Goal: Task Accomplishment & Management: Use online tool/utility

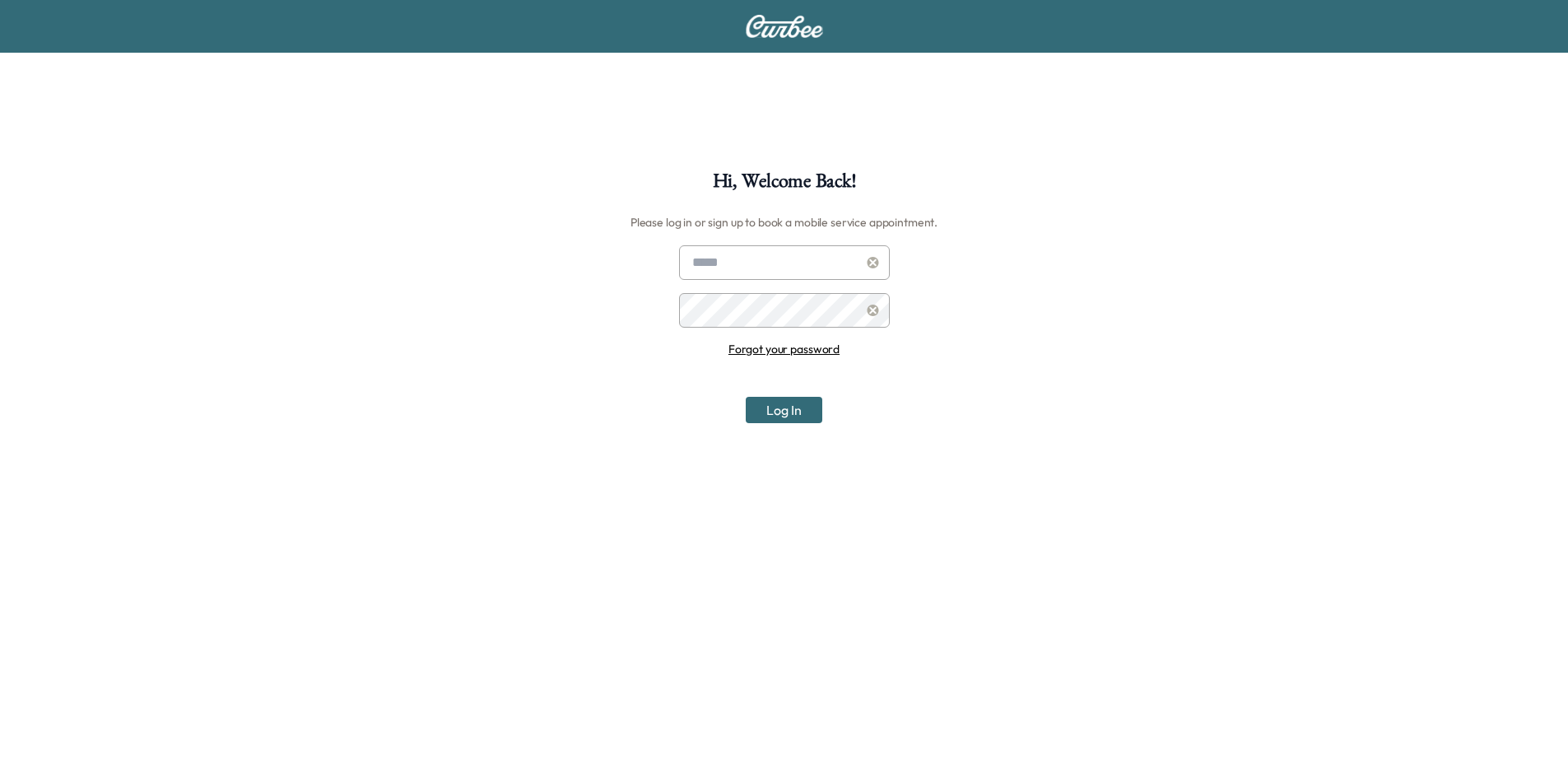
type input "**********"
drag, startPoint x: 788, startPoint y: 419, endPoint x: 782, endPoint y: 401, distance: 19.0
click at [789, 417] on button "Log In" at bounding box center [784, 410] width 77 height 27
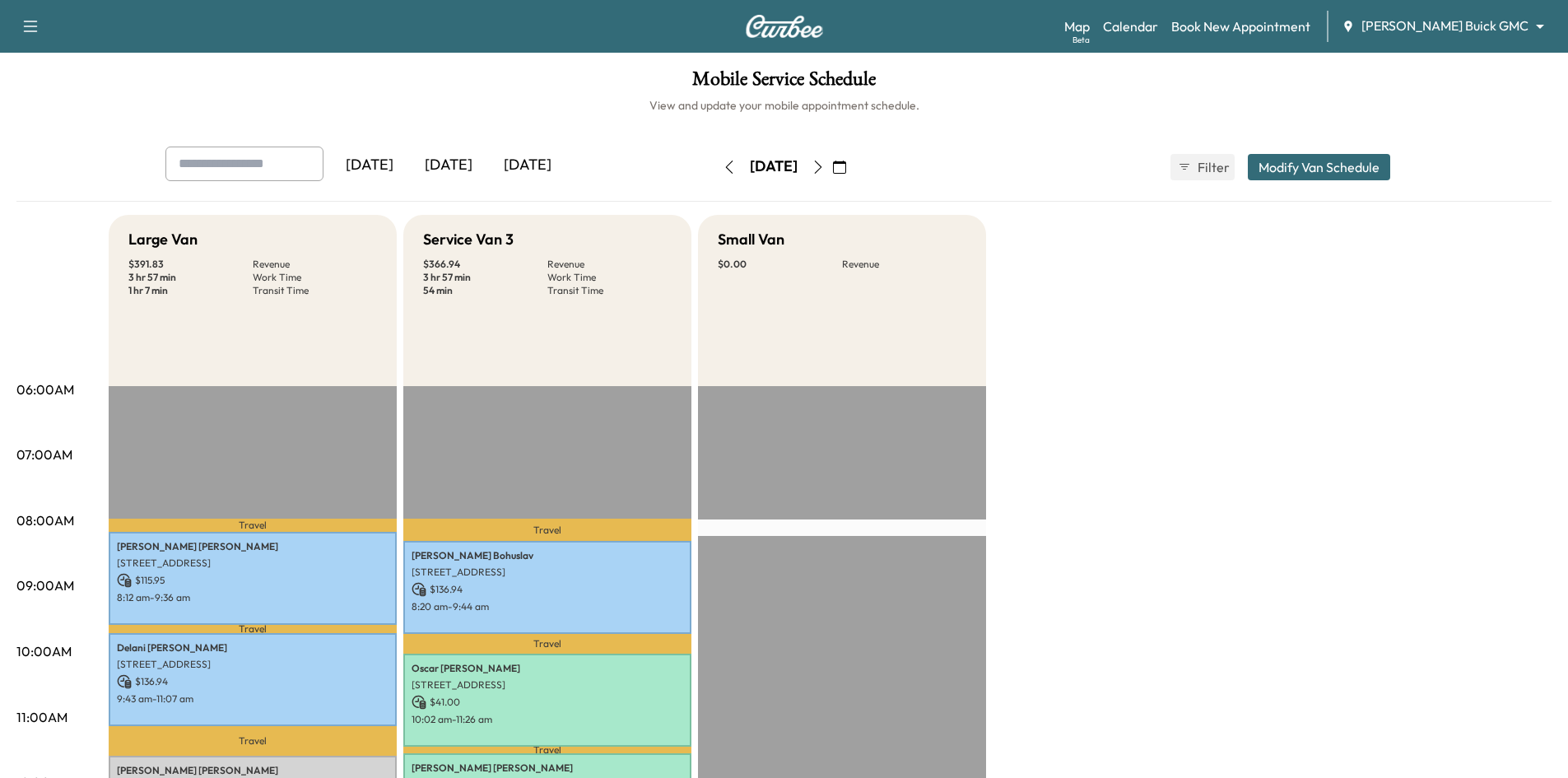
click at [539, 164] on div "[DATE]" at bounding box center [527, 166] width 79 height 38
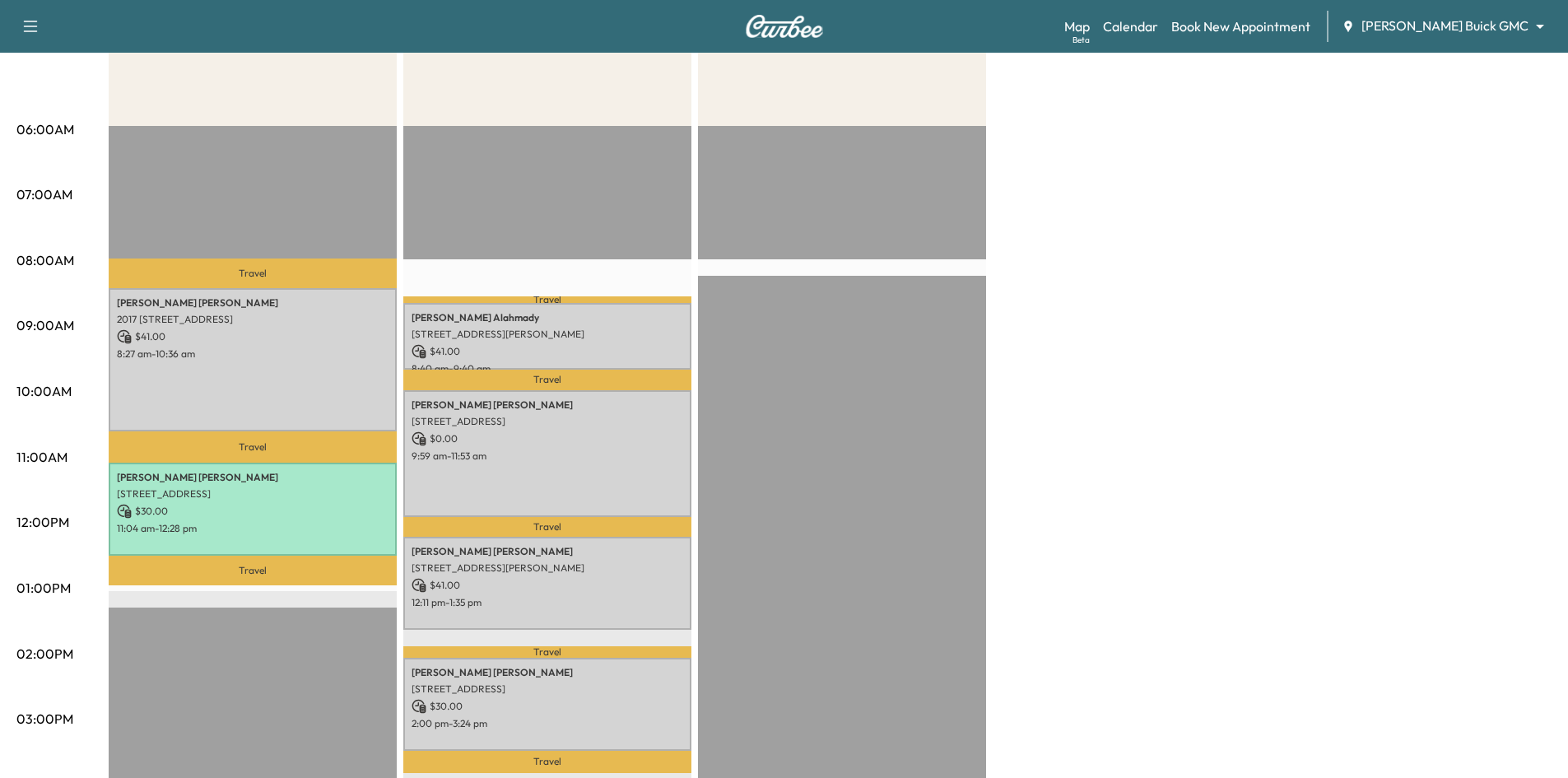
scroll to position [247, 0]
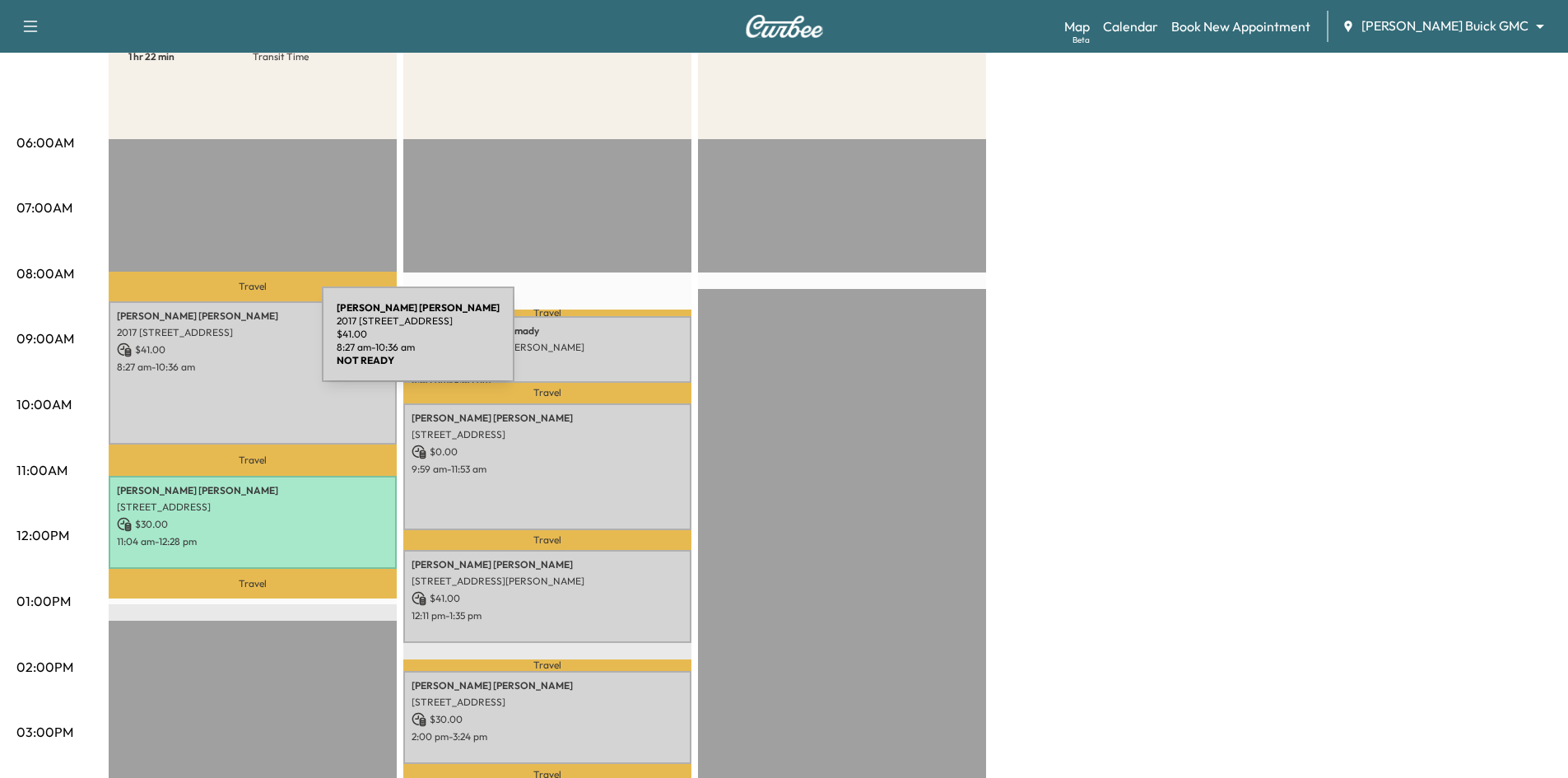
click at [199, 344] on p "$ 41.00" at bounding box center [252, 350] width 272 height 15
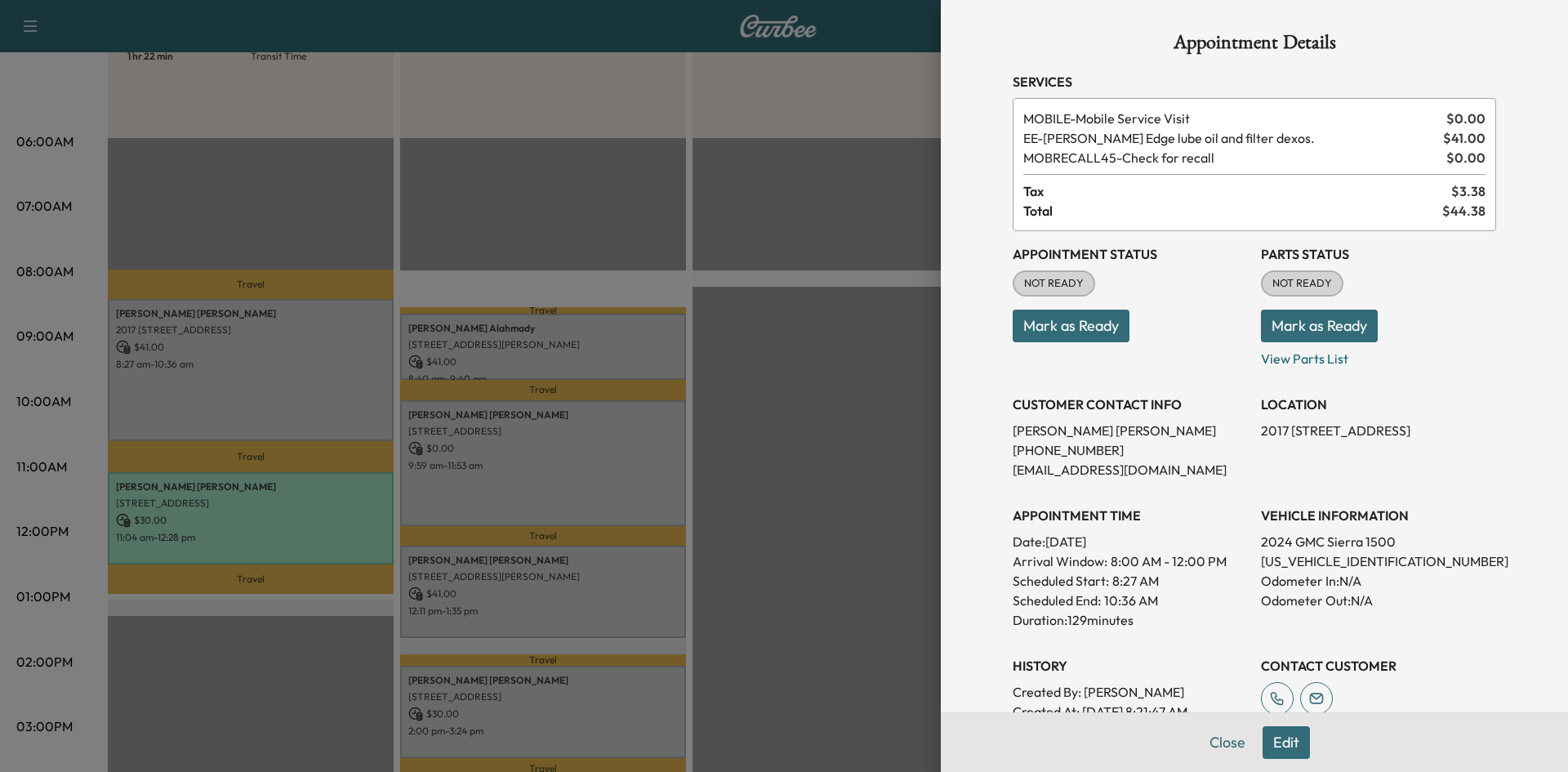
click at [1041, 322] on button "Mark as Ready" at bounding box center [1070, 326] width 116 height 33
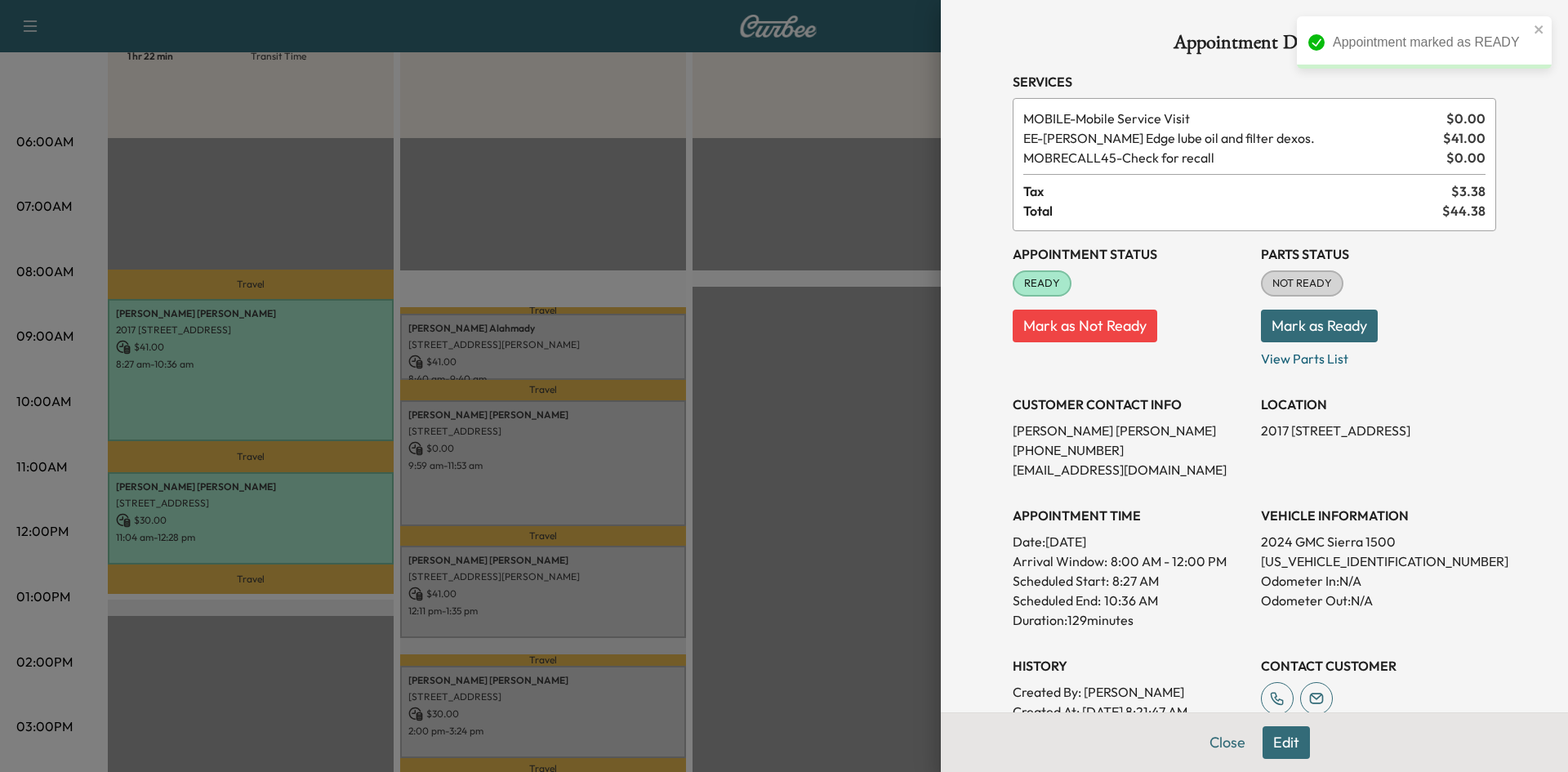
click at [598, 348] on div at bounding box center [784, 386] width 1568 height 772
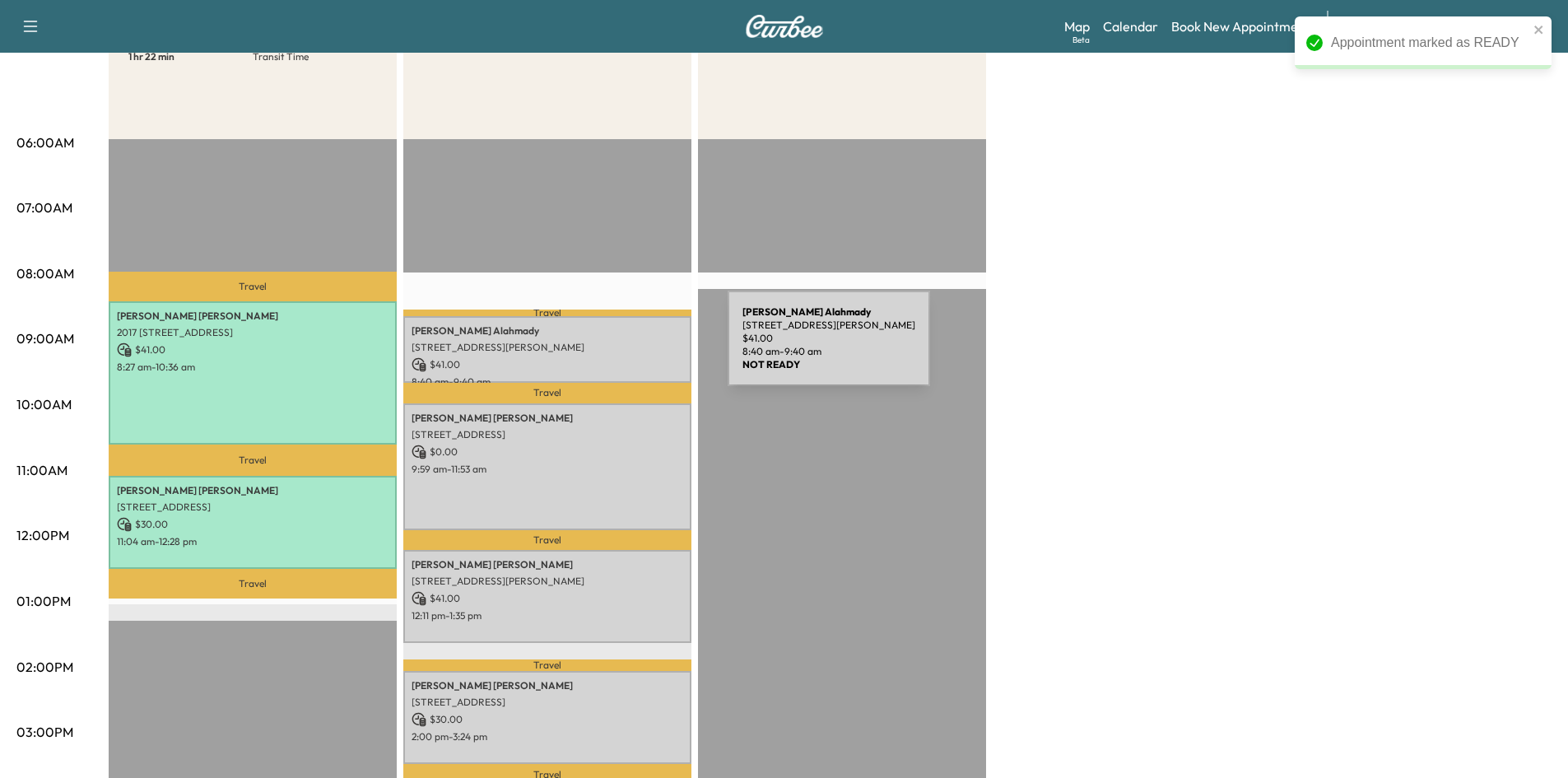
click at [607, 350] on p "[STREET_ADDRESS][PERSON_NAME]" at bounding box center [547, 347] width 272 height 13
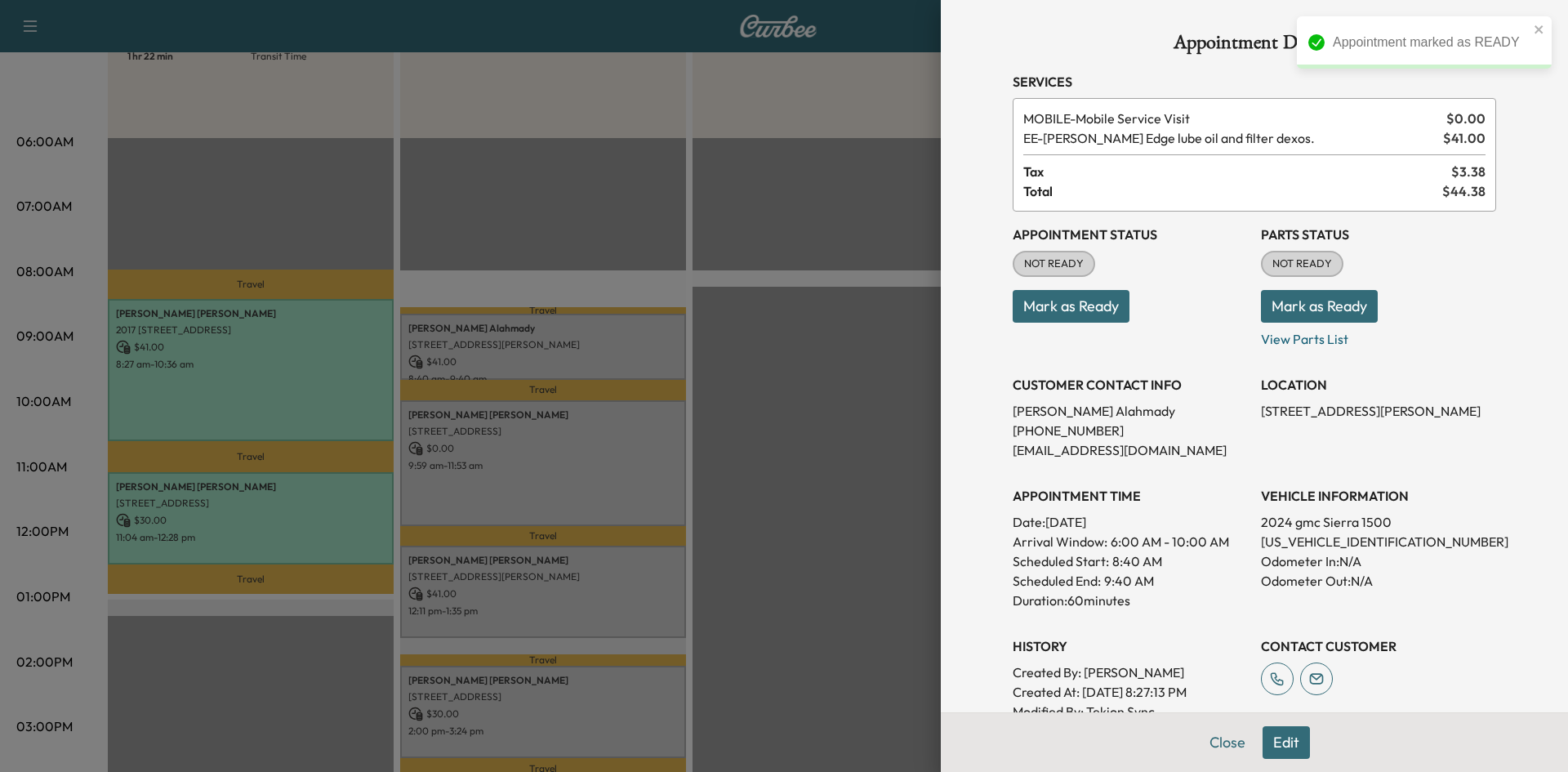
click at [1070, 311] on button "Mark as Ready" at bounding box center [1070, 306] width 116 height 33
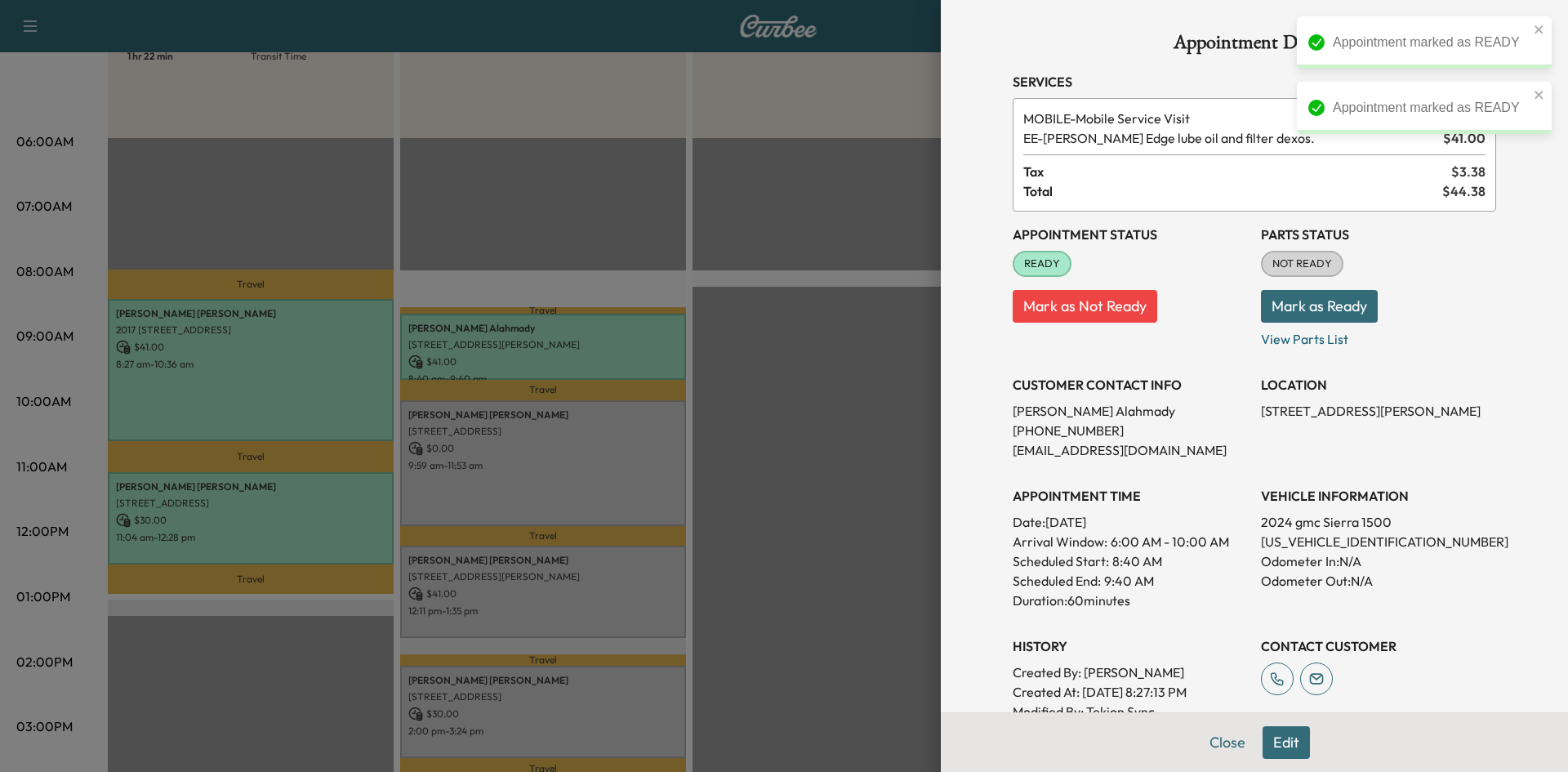
click at [639, 439] on div at bounding box center [784, 386] width 1568 height 772
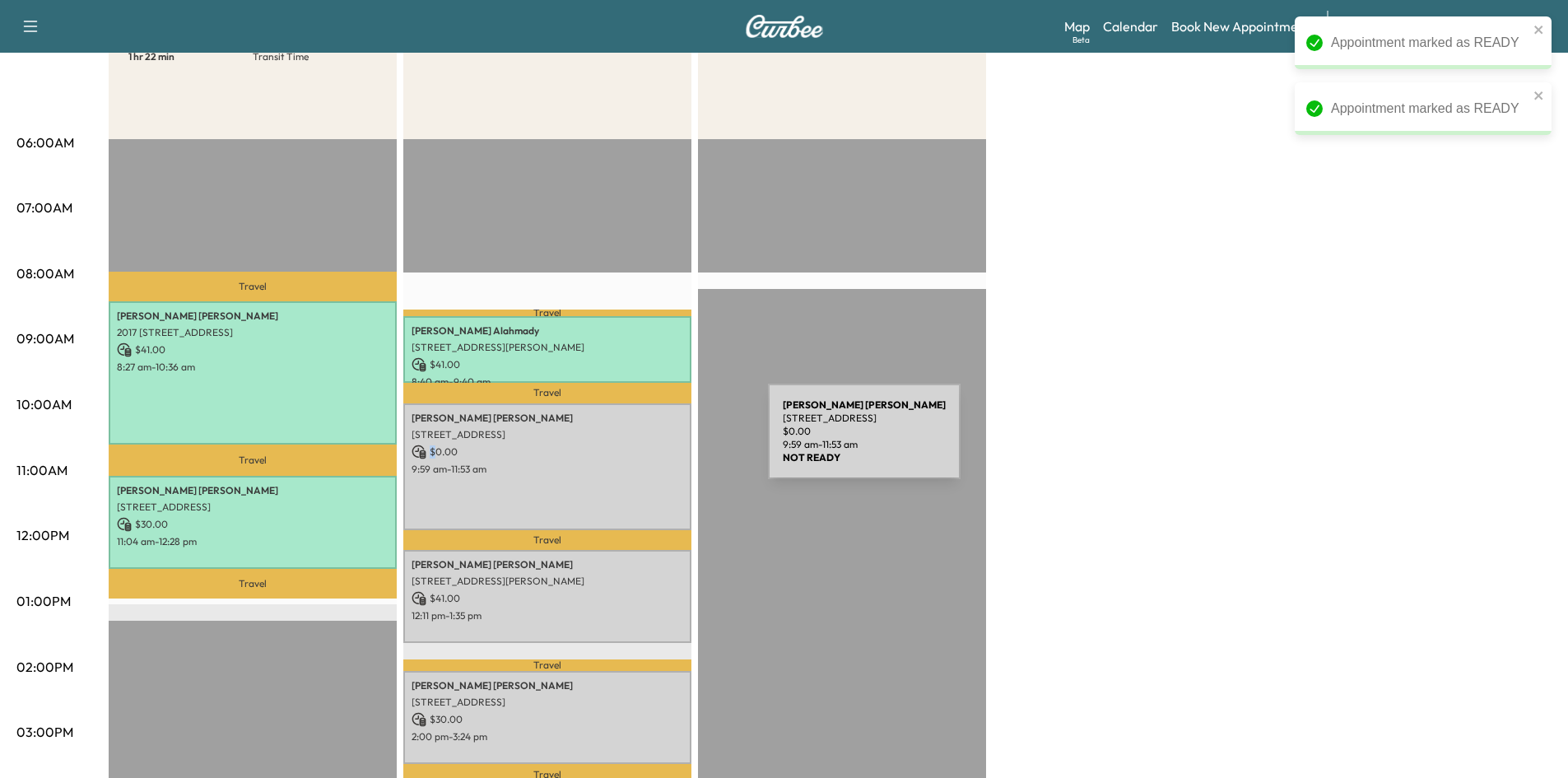
click at [645, 445] on p "$ 0.00" at bounding box center [547, 452] width 272 height 15
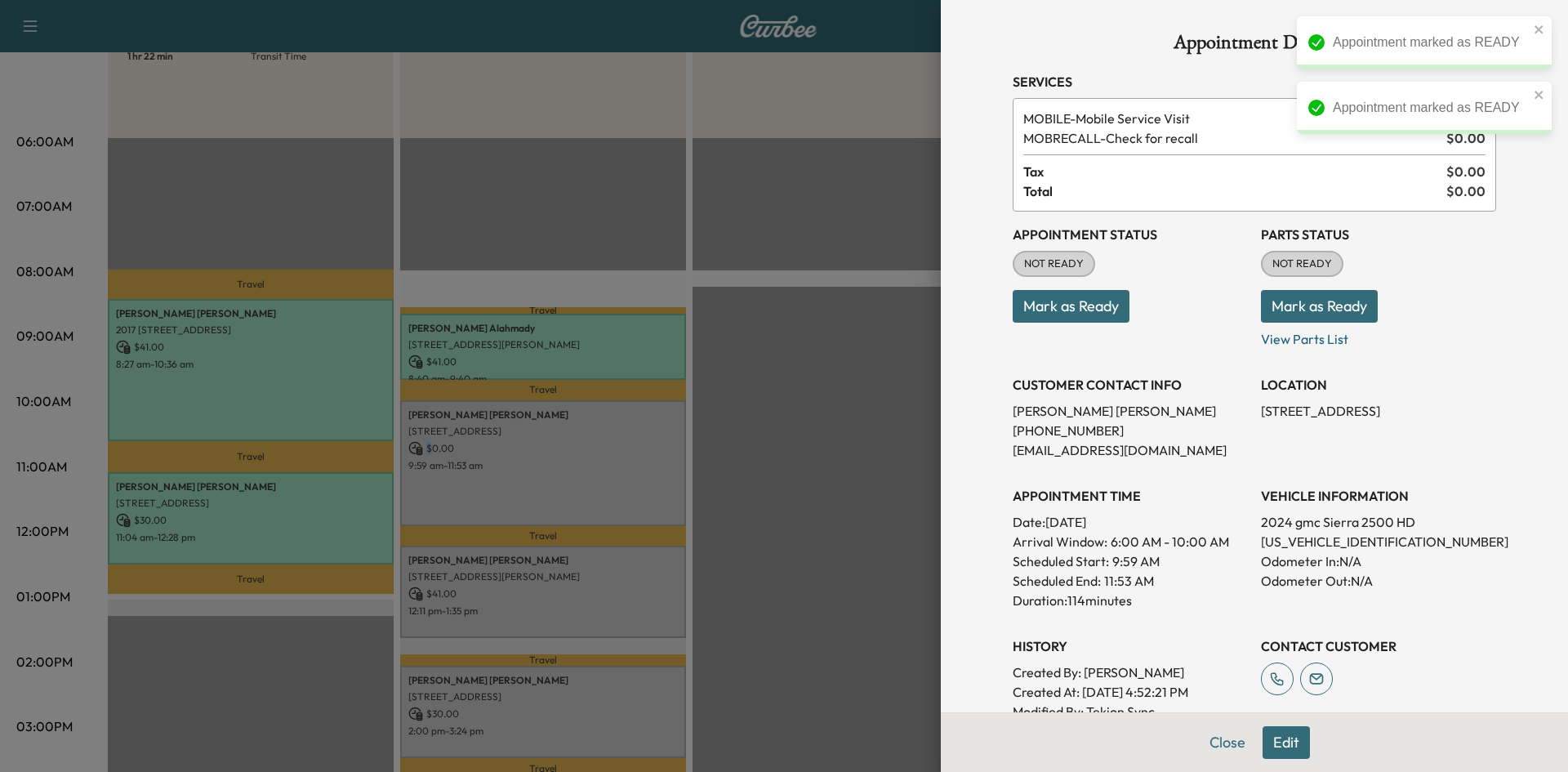
click at [1071, 310] on button "Mark as Ready" at bounding box center [1070, 306] width 116 height 33
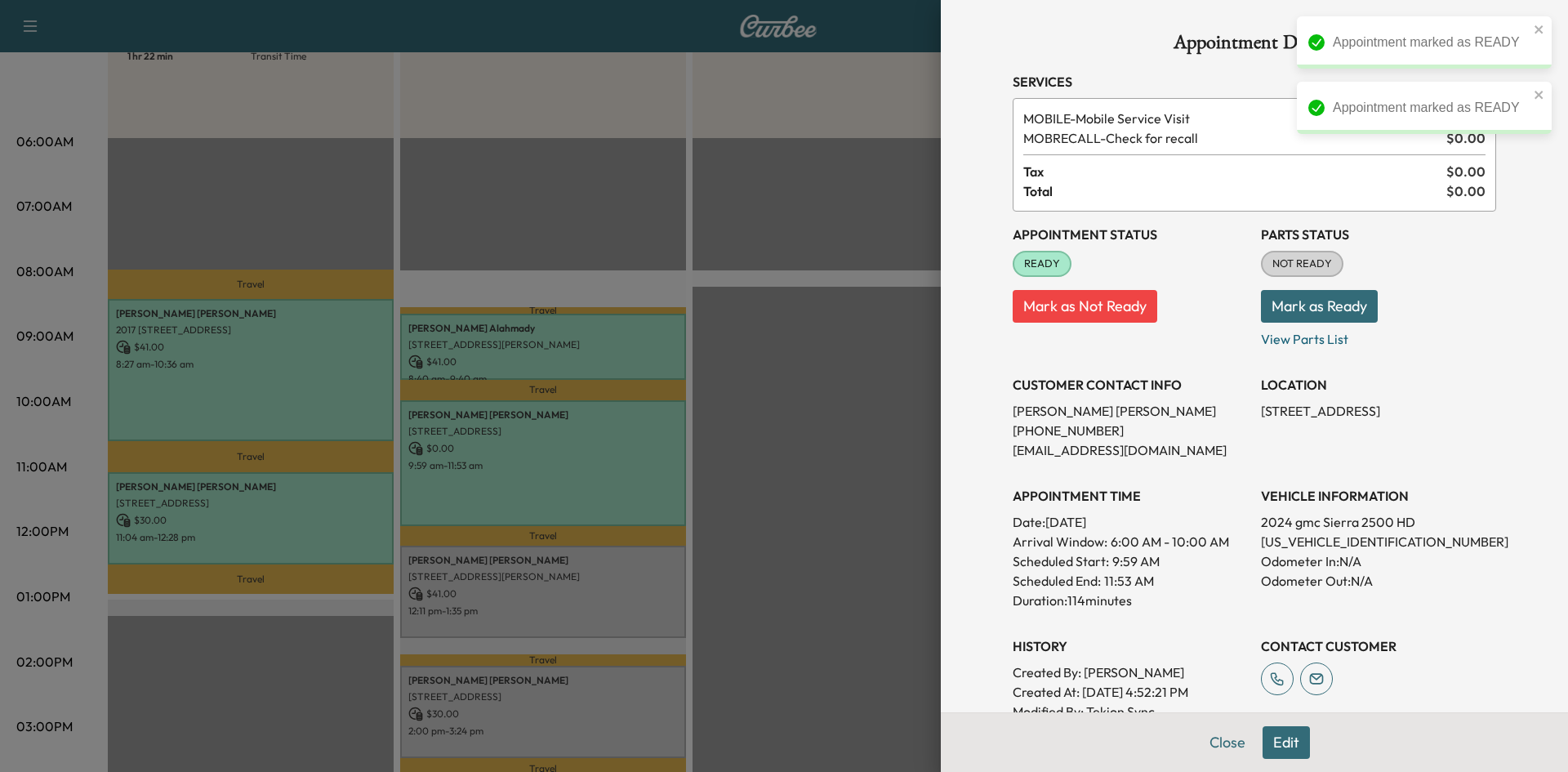
click at [636, 570] on div at bounding box center [784, 386] width 1568 height 772
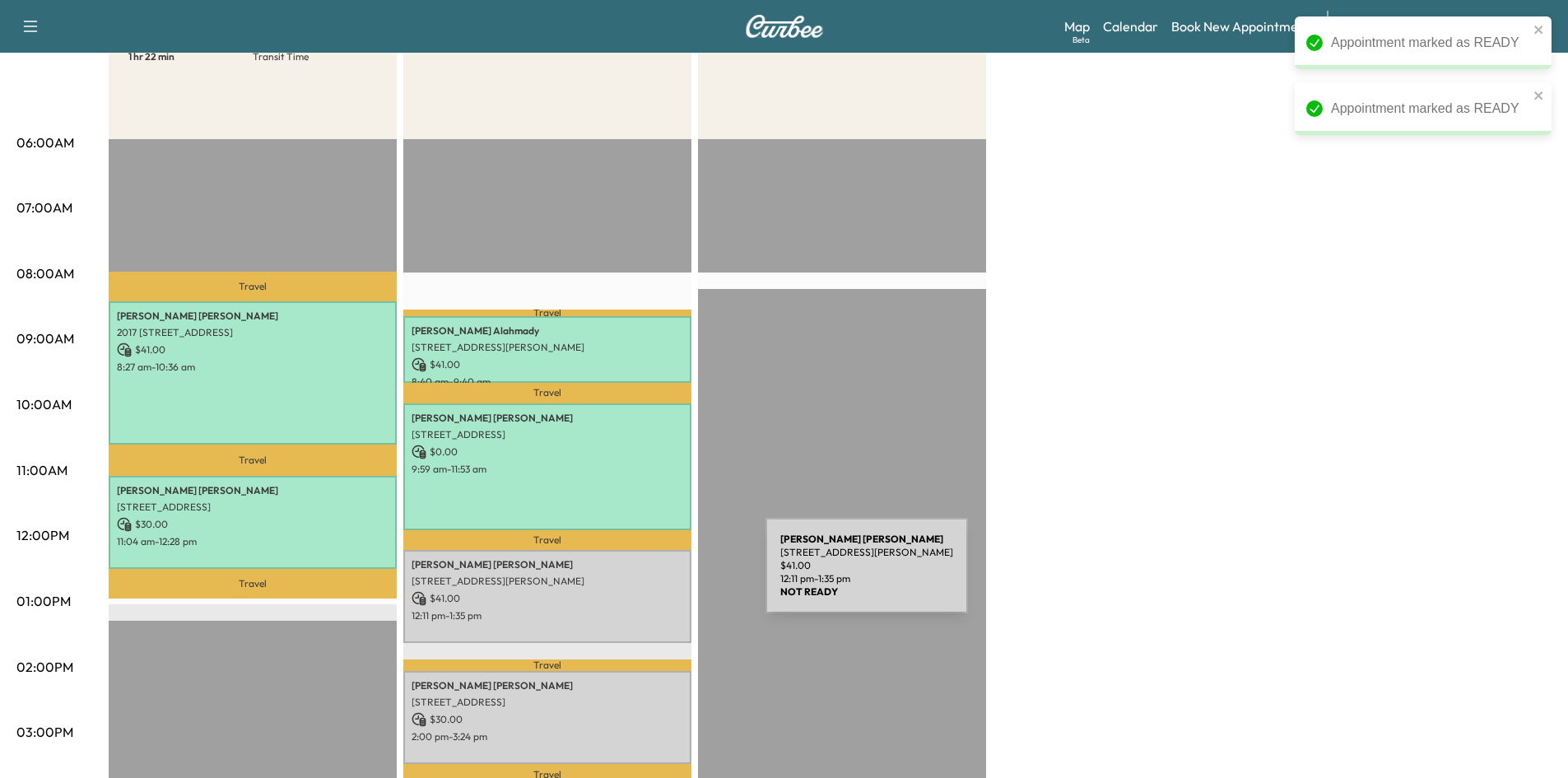
click at [642, 575] on p "[STREET_ADDRESS][PERSON_NAME]" at bounding box center [547, 581] width 272 height 13
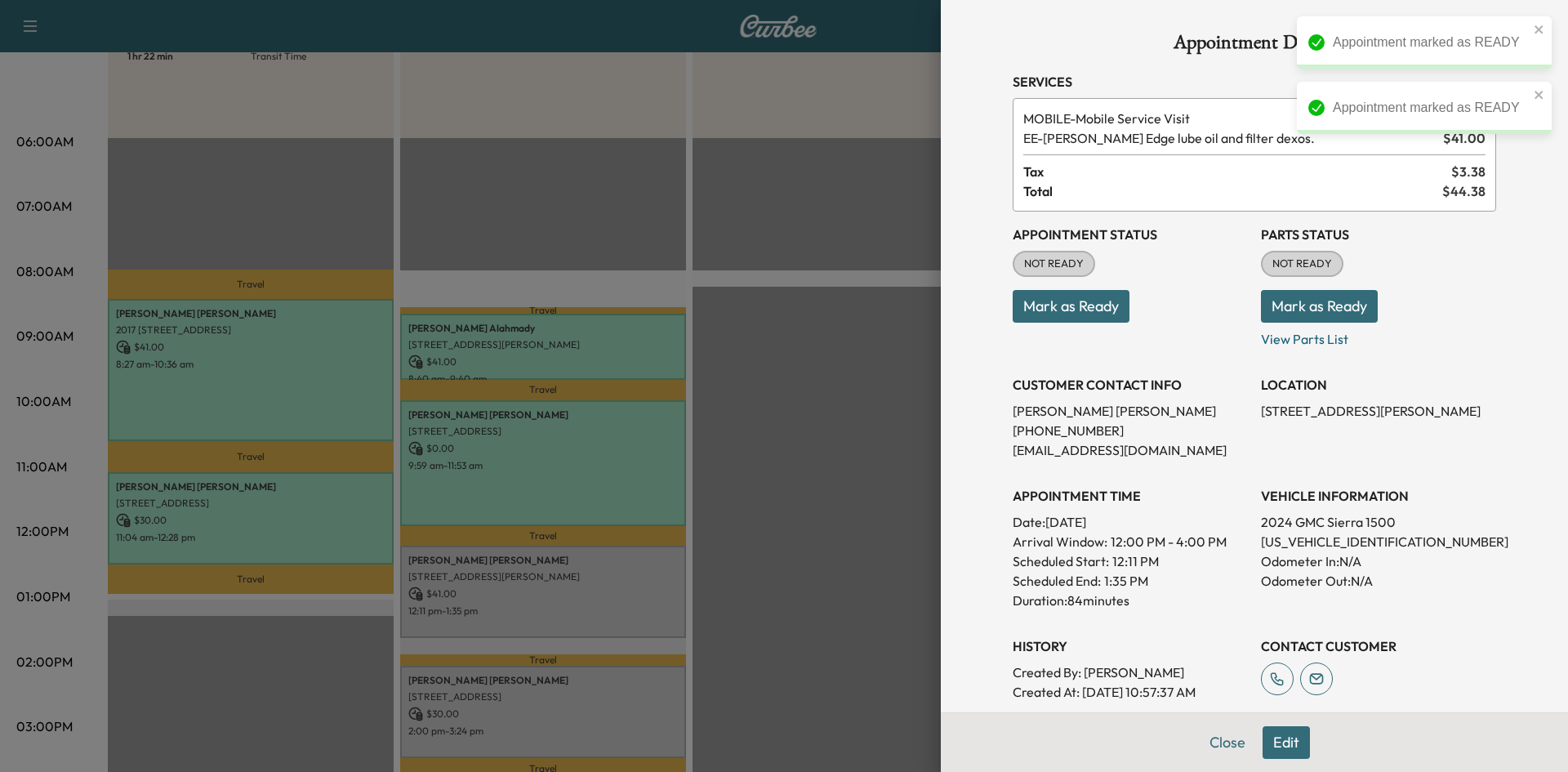
click at [1054, 314] on button "Mark as Ready" at bounding box center [1070, 306] width 116 height 33
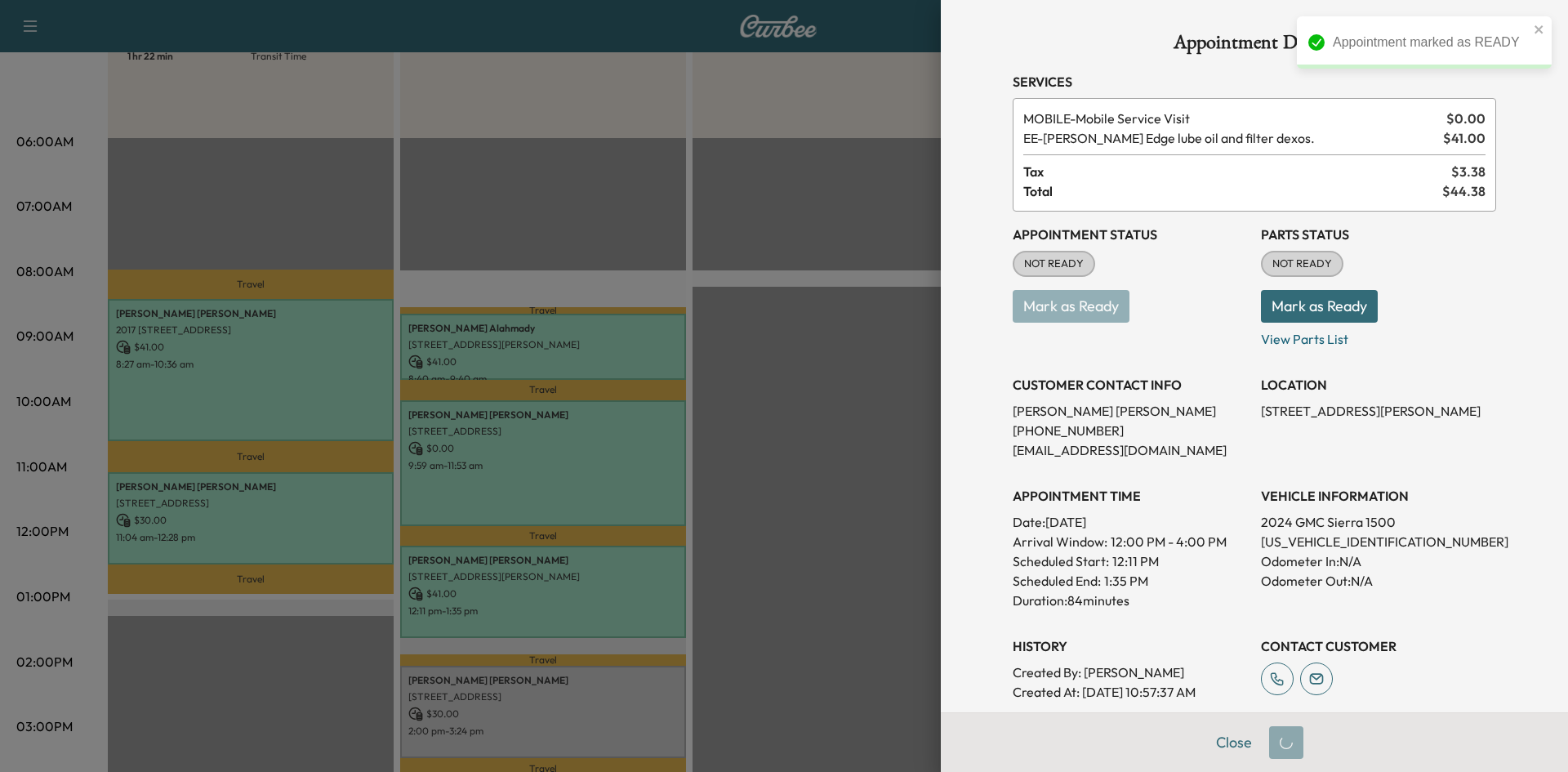
click at [798, 449] on div at bounding box center [784, 386] width 1568 height 772
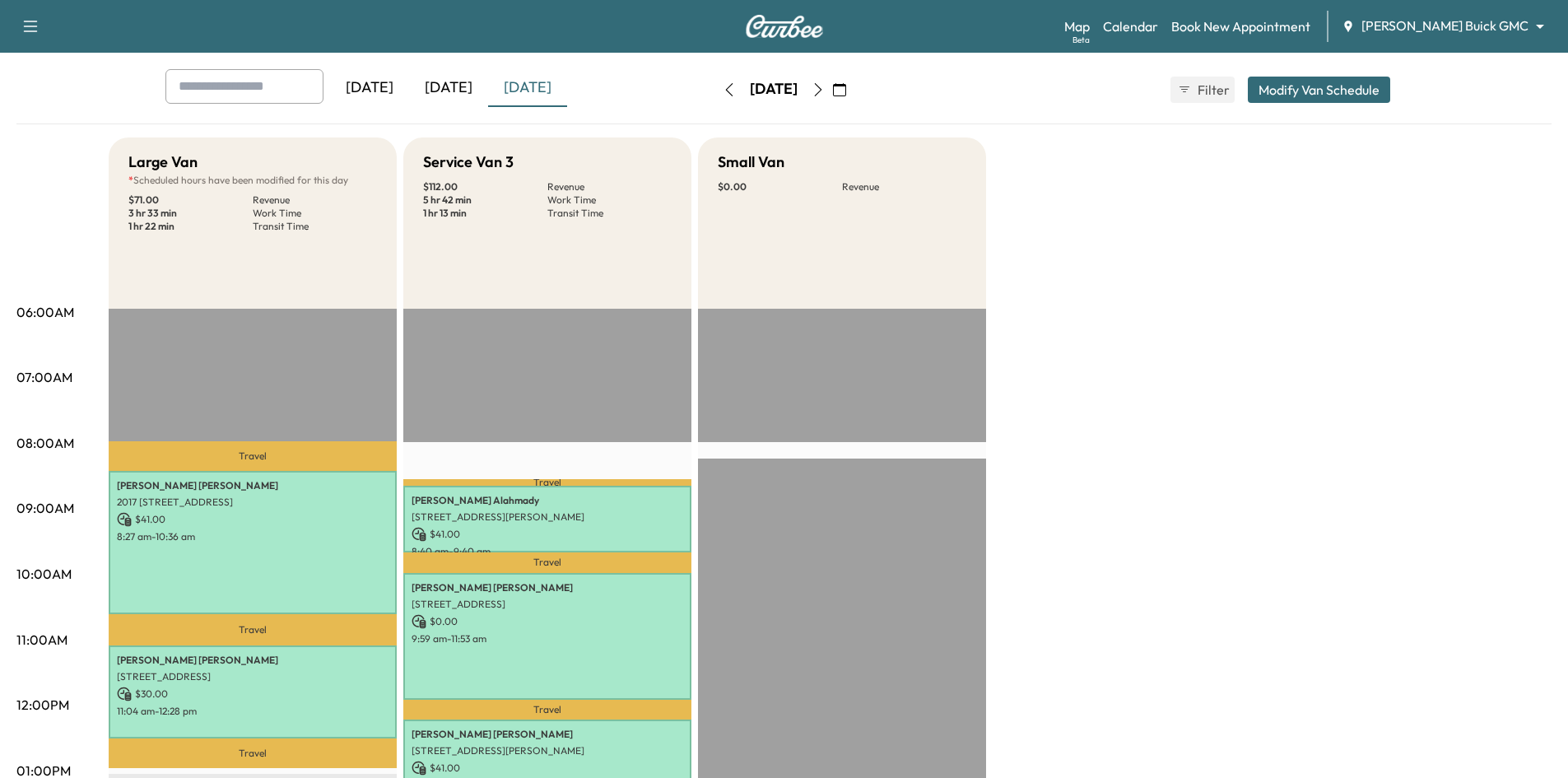
scroll to position [0, 0]
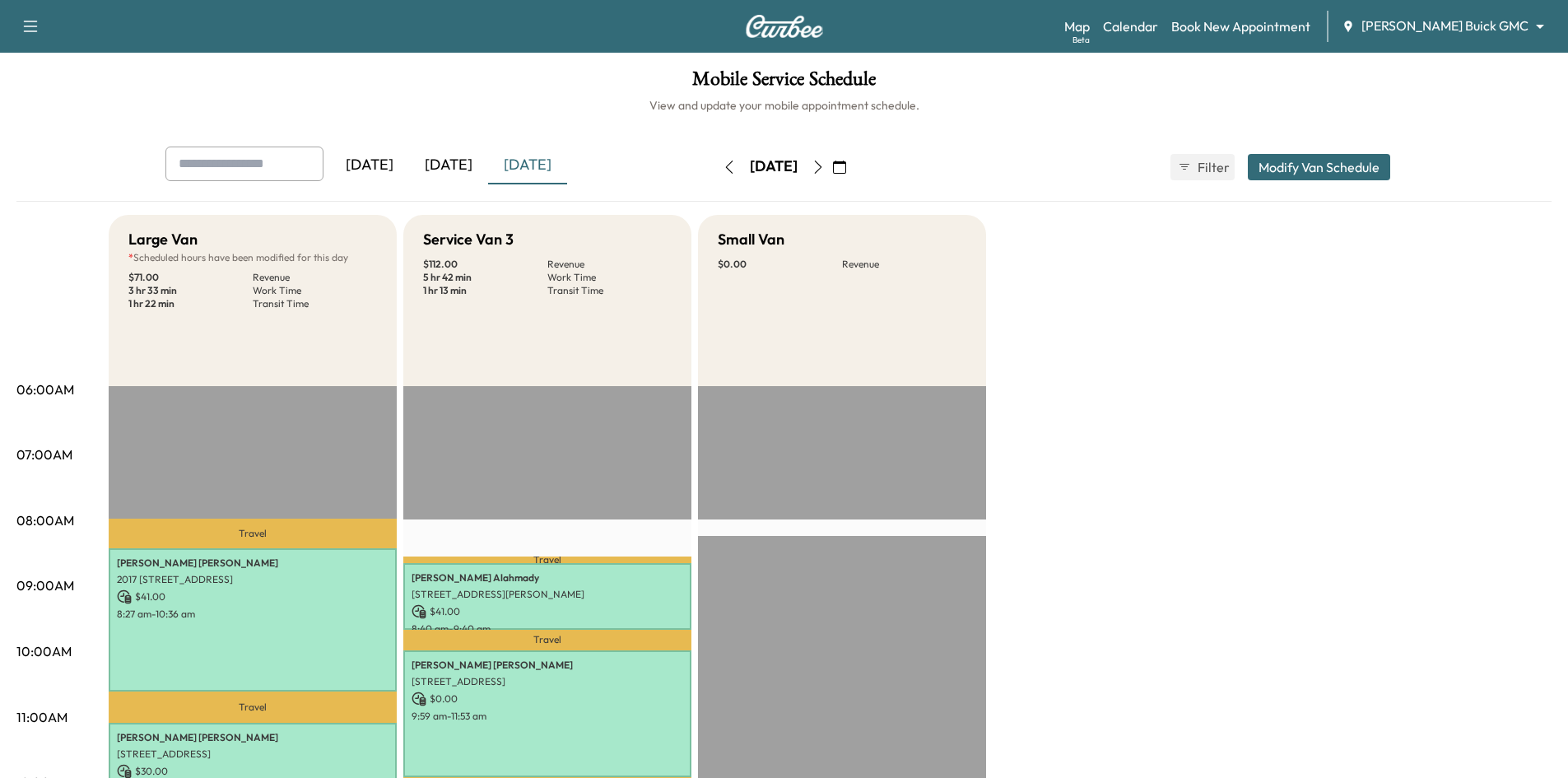
click at [846, 168] on icon "button" at bounding box center [839, 168] width 13 height 13
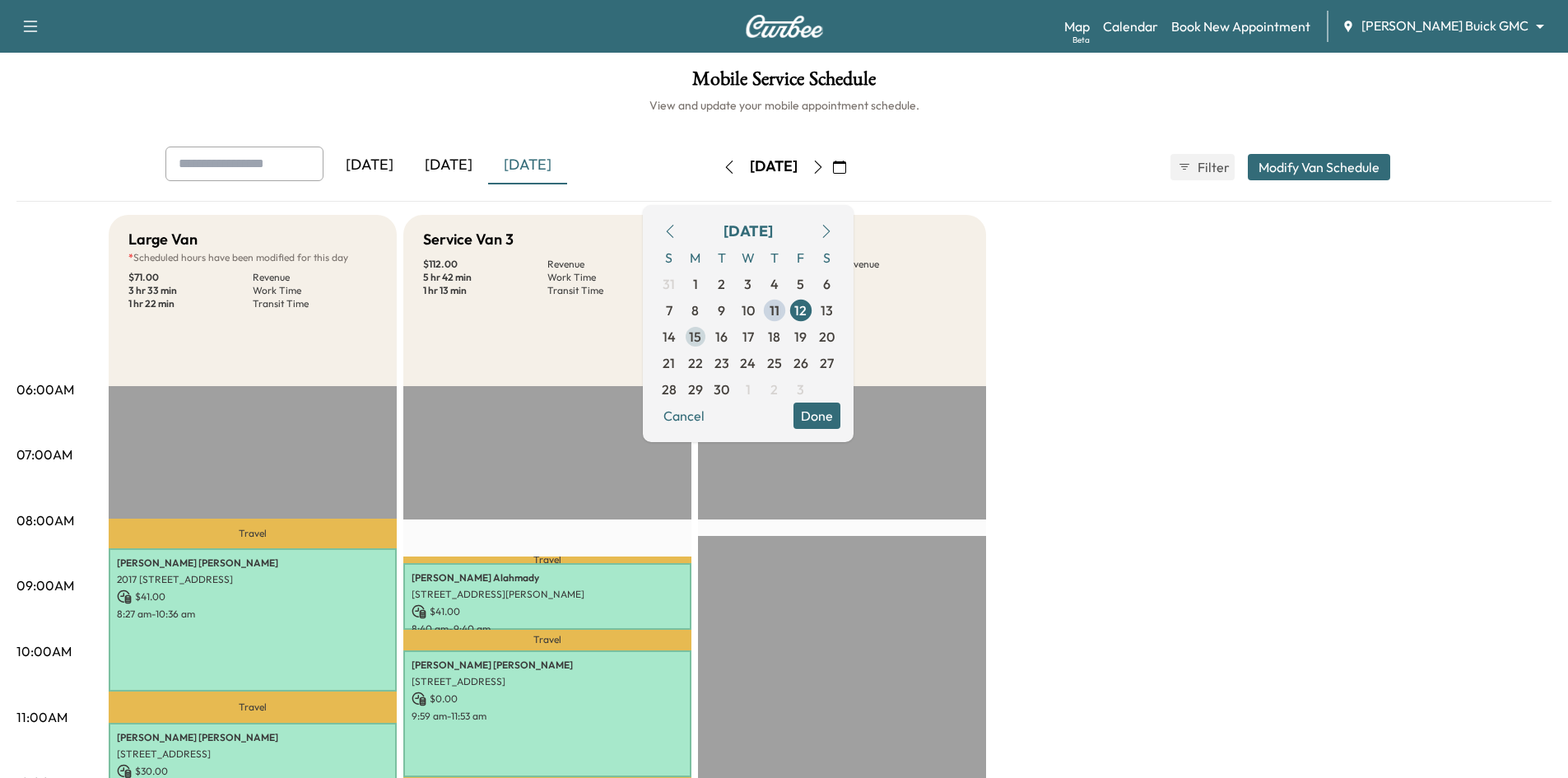
click at [701, 338] on span "15" at bounding box center [695, 336] width 12 height 20
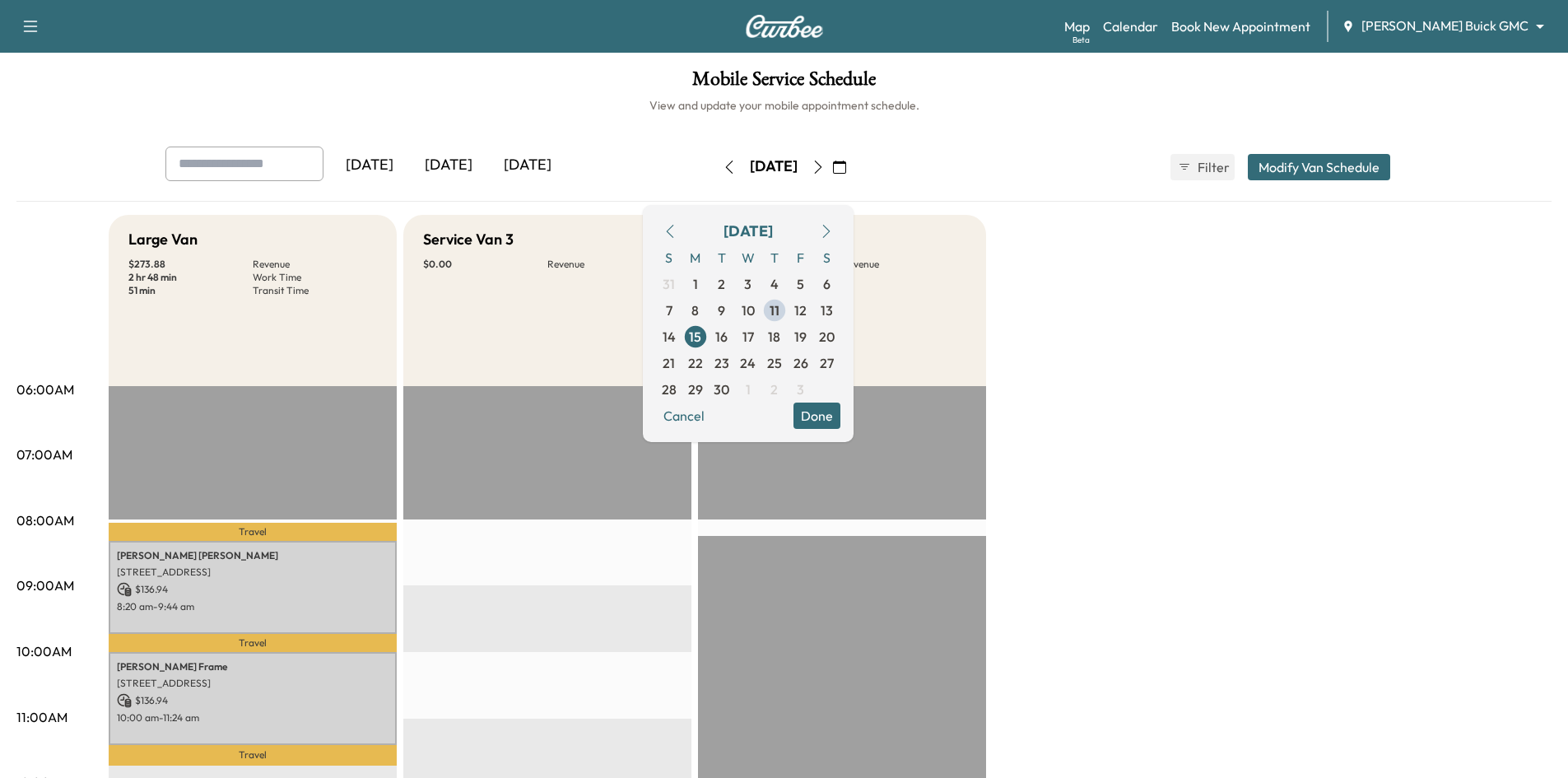
click at [579, 112] on h6 "View and update your mobile appointment schedule." at bounding box center [784, 105] width 1535 height 16
click at [840, 415] on button "Done" at bounding box center [817, 416] width 47 height 27
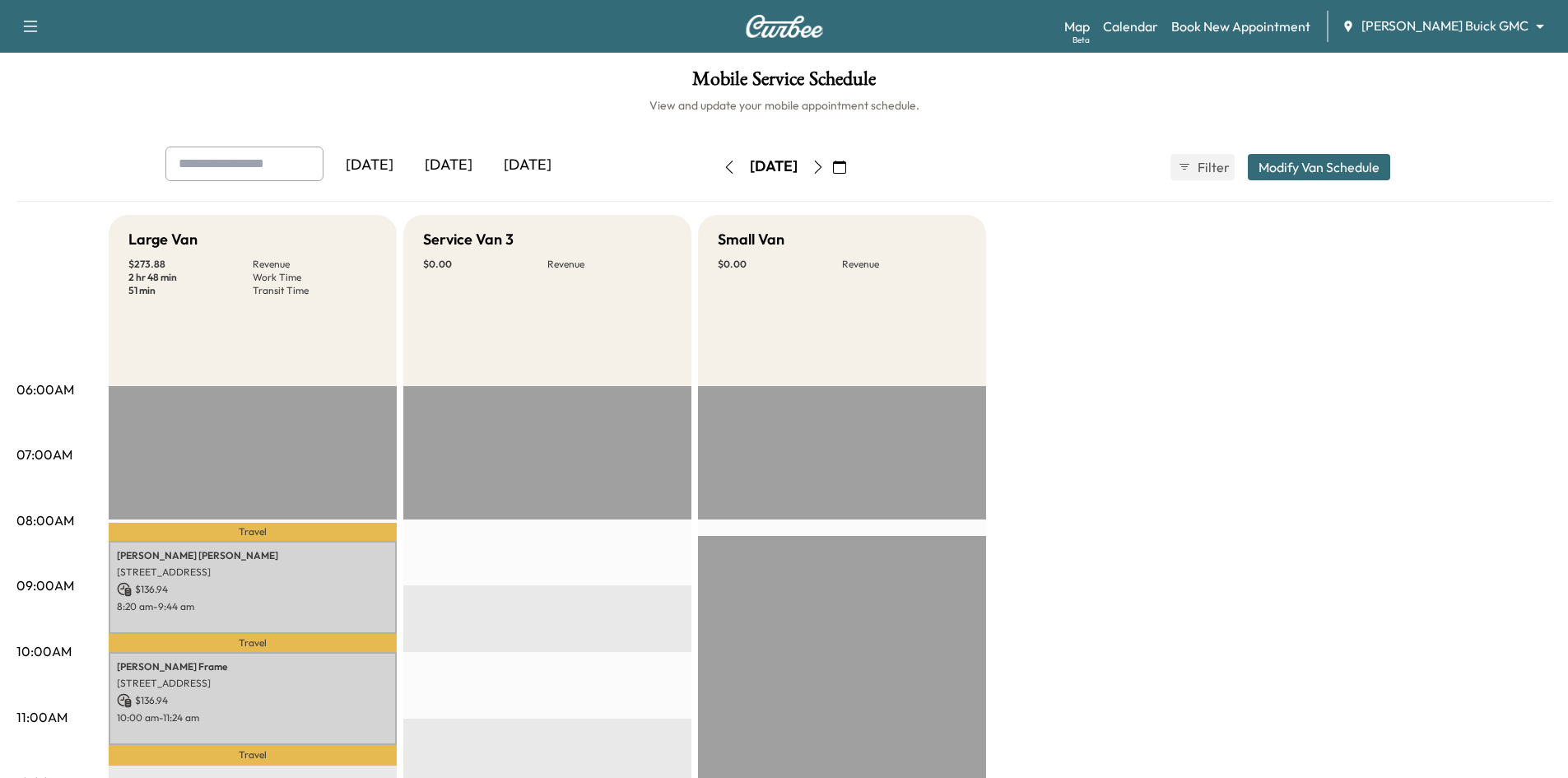
drag, startPoint x: 469, startPoint y: 159, endPoint x: 464, endPoint y: 166, distance: 8.6
click at [469, 160] on div "[DATE]" at bounding box center [448, 166] width 79 height 38
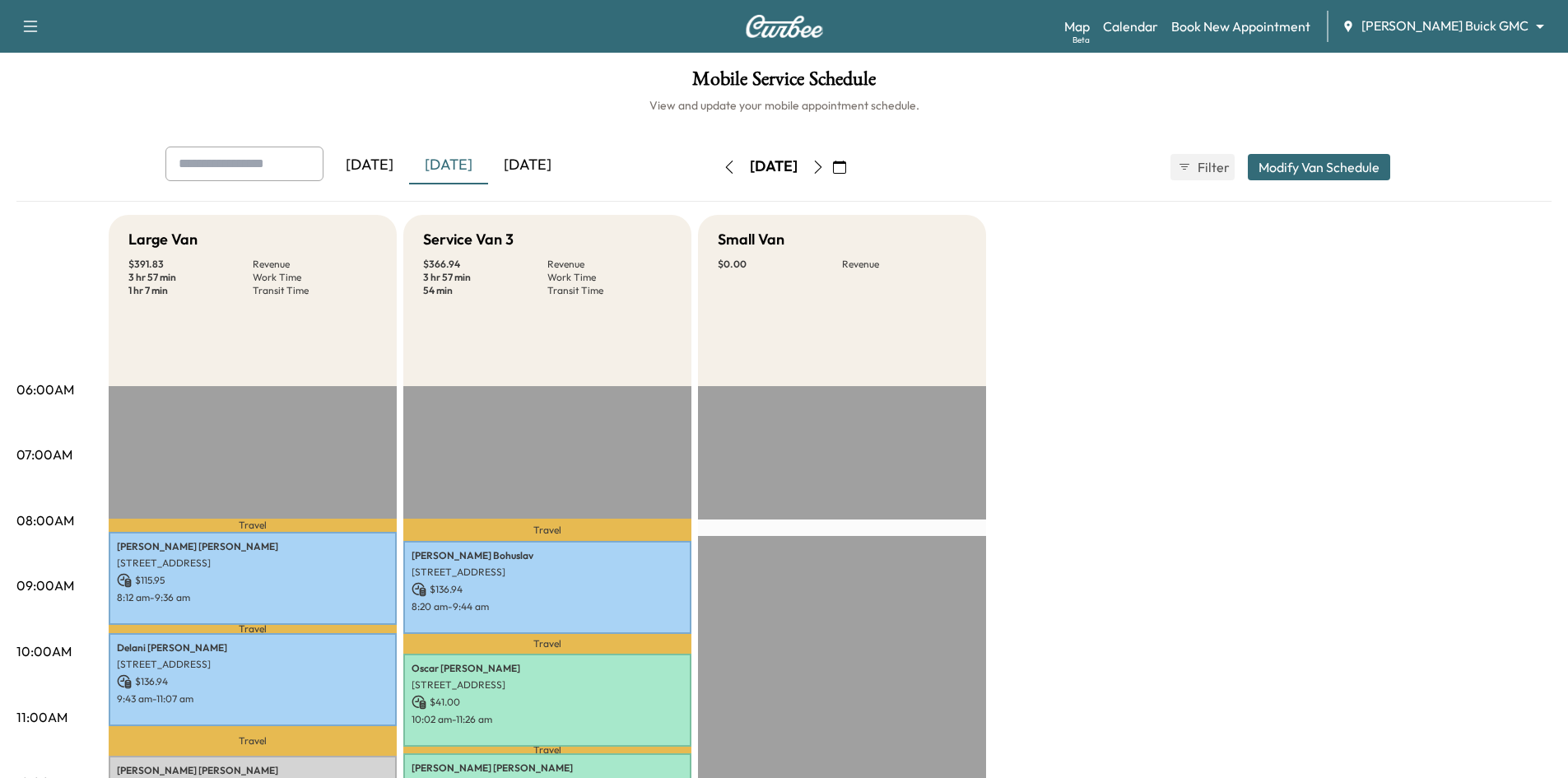
click at [532, 168] on div "[DATE]" at bounding box center [527, 166] width 79 height 38
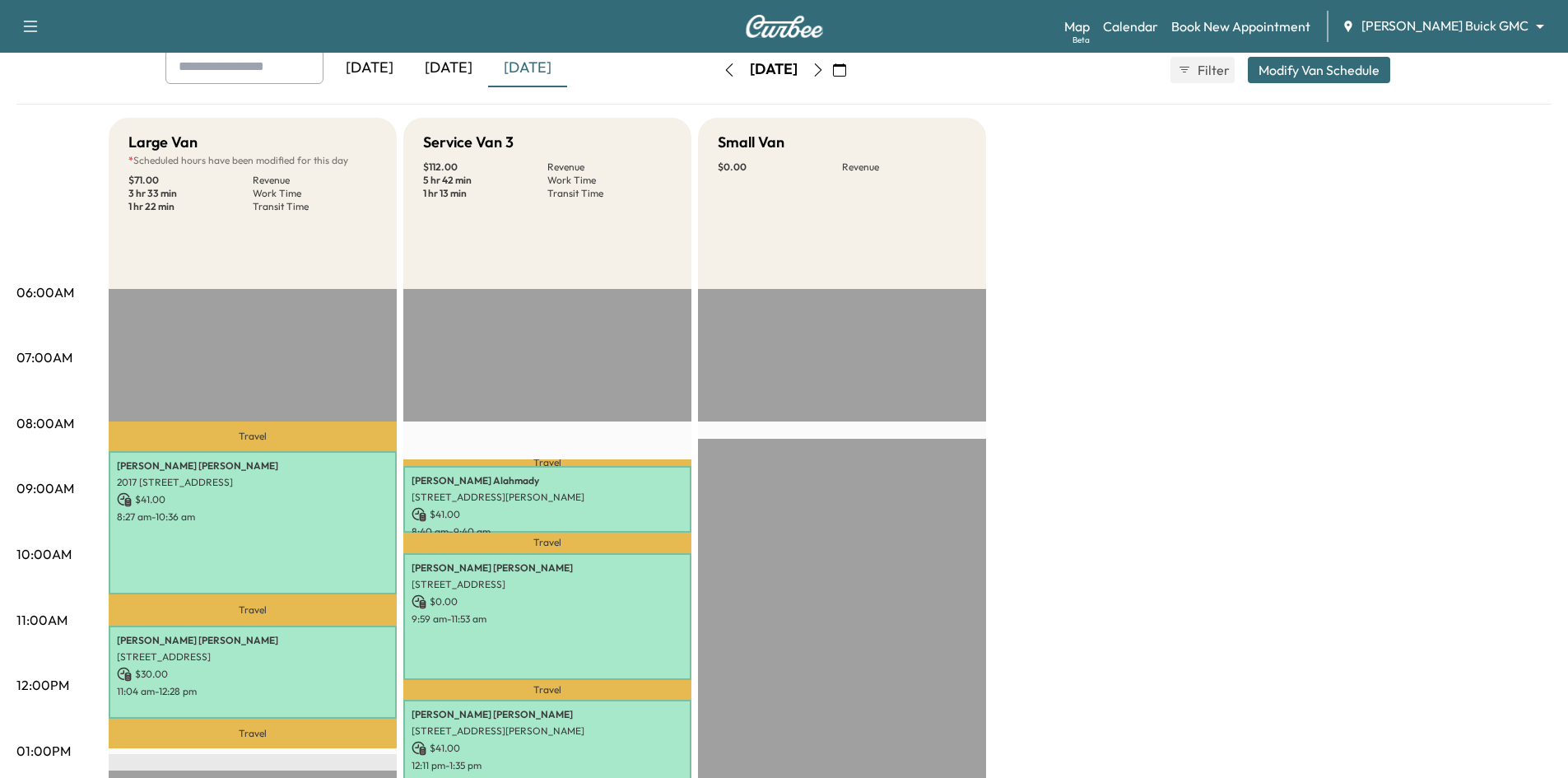
scroll to position [329, 0]
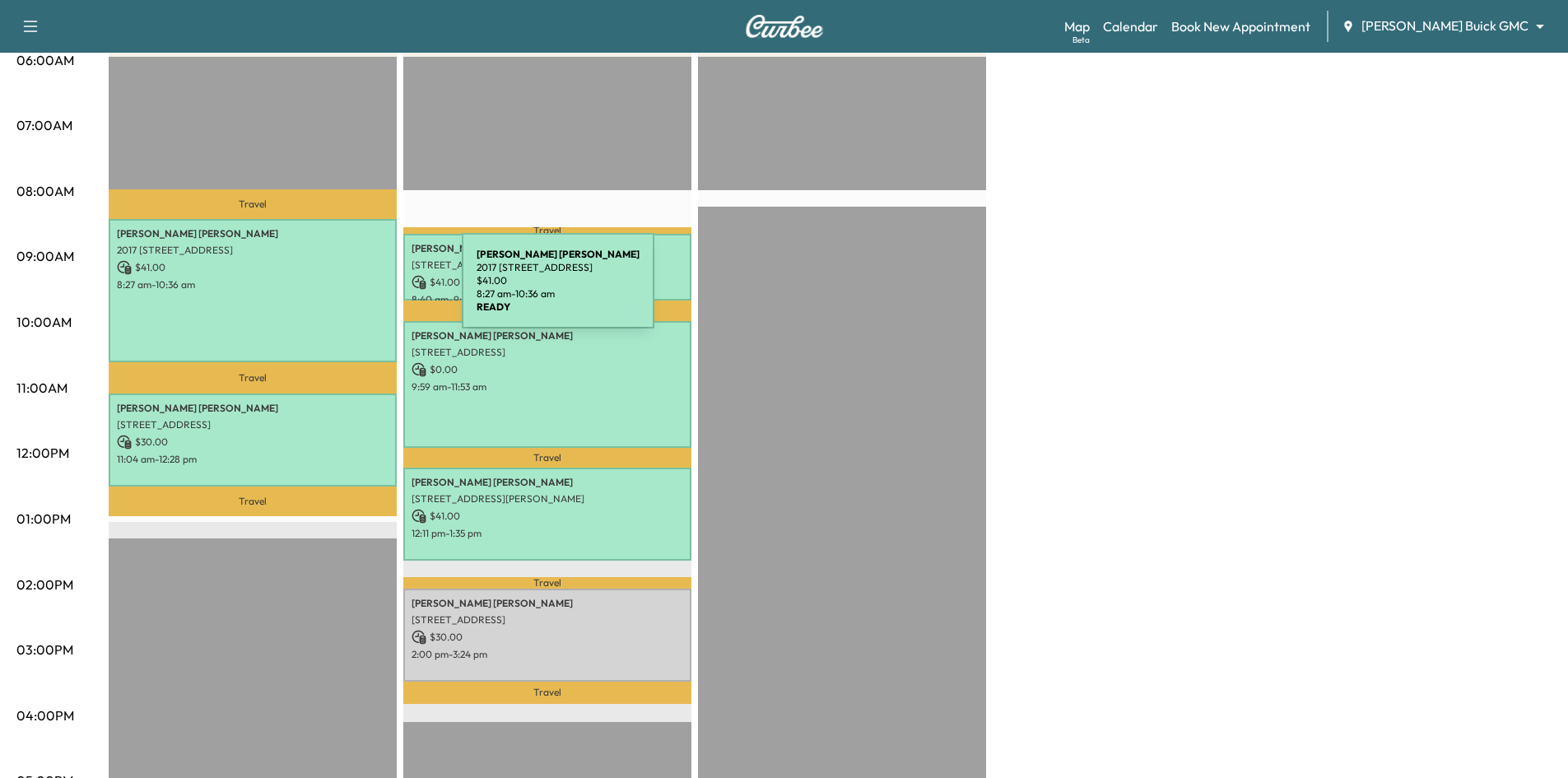
click at [338, 291] on div "[PERSON_NAME] 2017 [STREET_ADDRESS] $ 41.00 8:27 am - 10:36 am" at bounding box center [253, 290] width 288 height 143
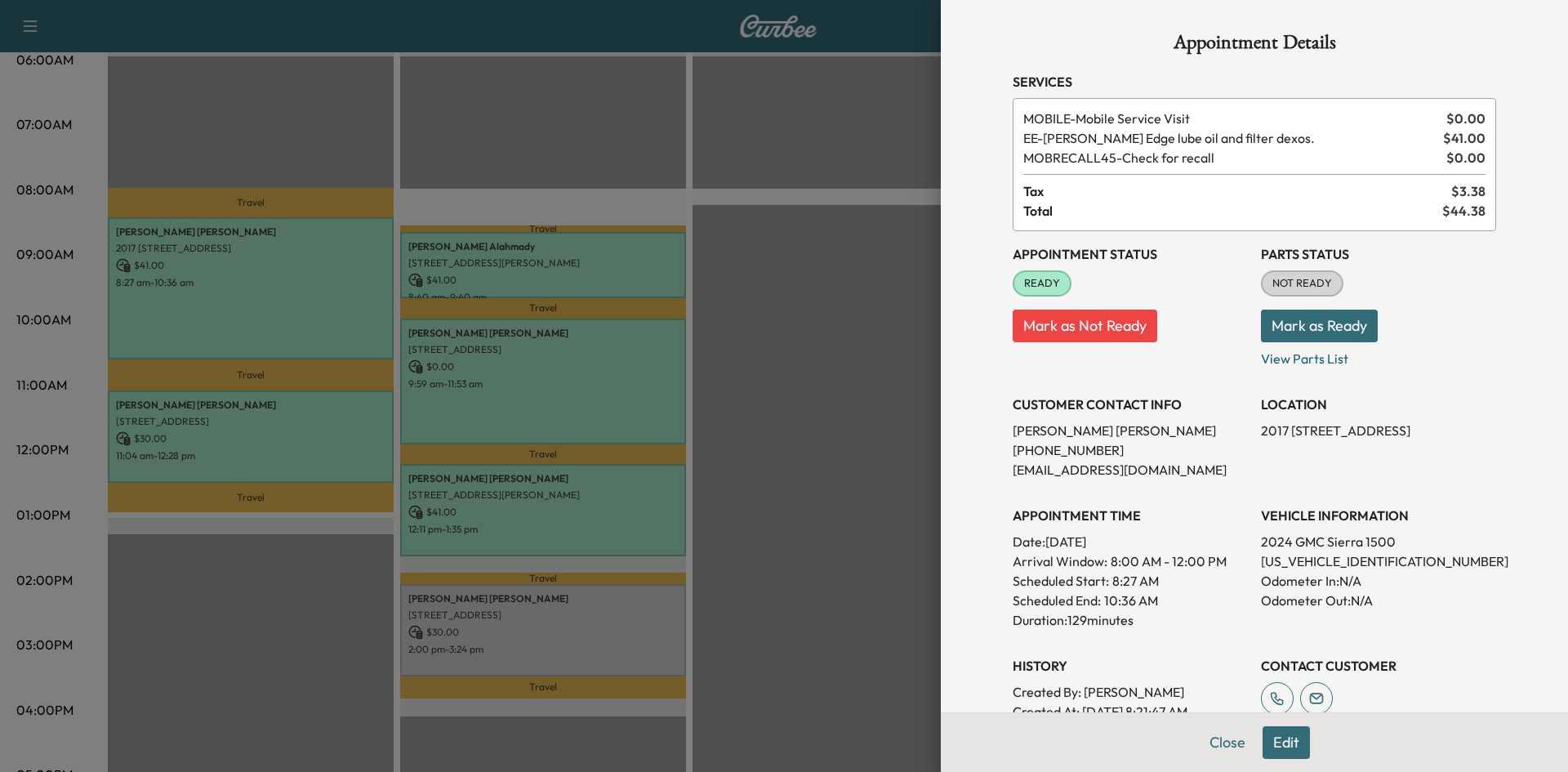
click at [280, 86] on div at bounding box center [784, 386] width 1568 height 772
